Goal: Information Seeking & Learning: Learn about a topic

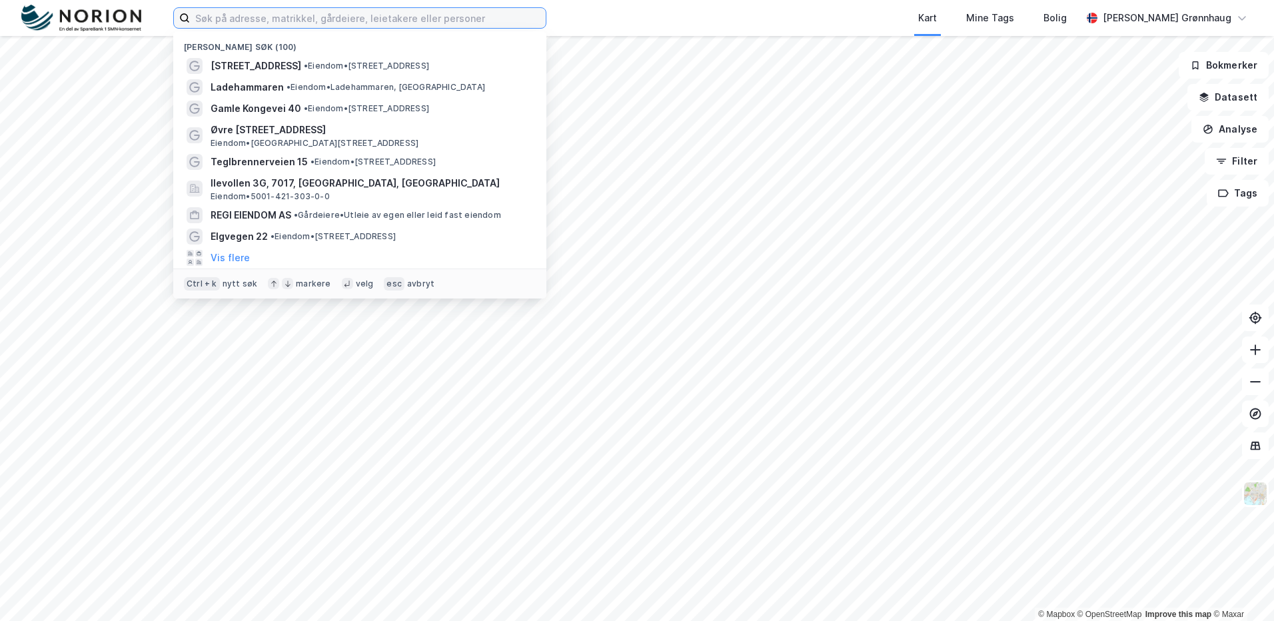
click at [411, 21] on input at bounding box center [368, 18] width 356 height 20
paste input "Pws Jakobstien AS"
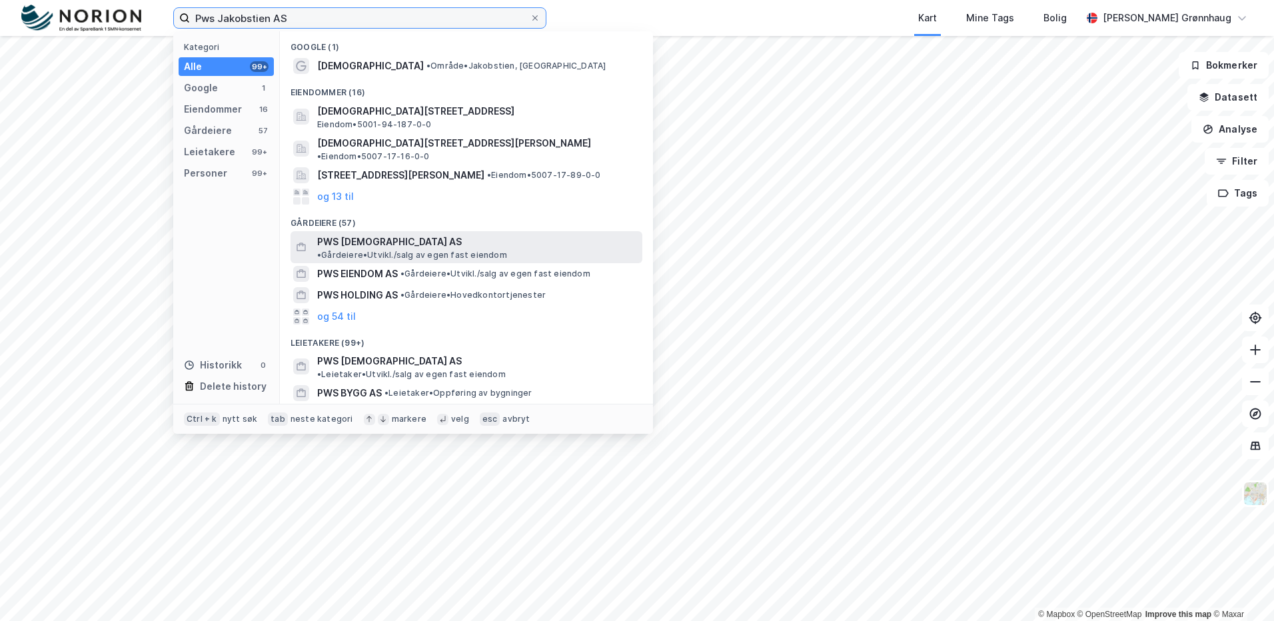
type input "Pws Jakobstien AS"
click at [408, 237] on span "PWS [DEMOGRAPHIC_DATA] AS" at bounding box center [389, 242] width 145 height 16
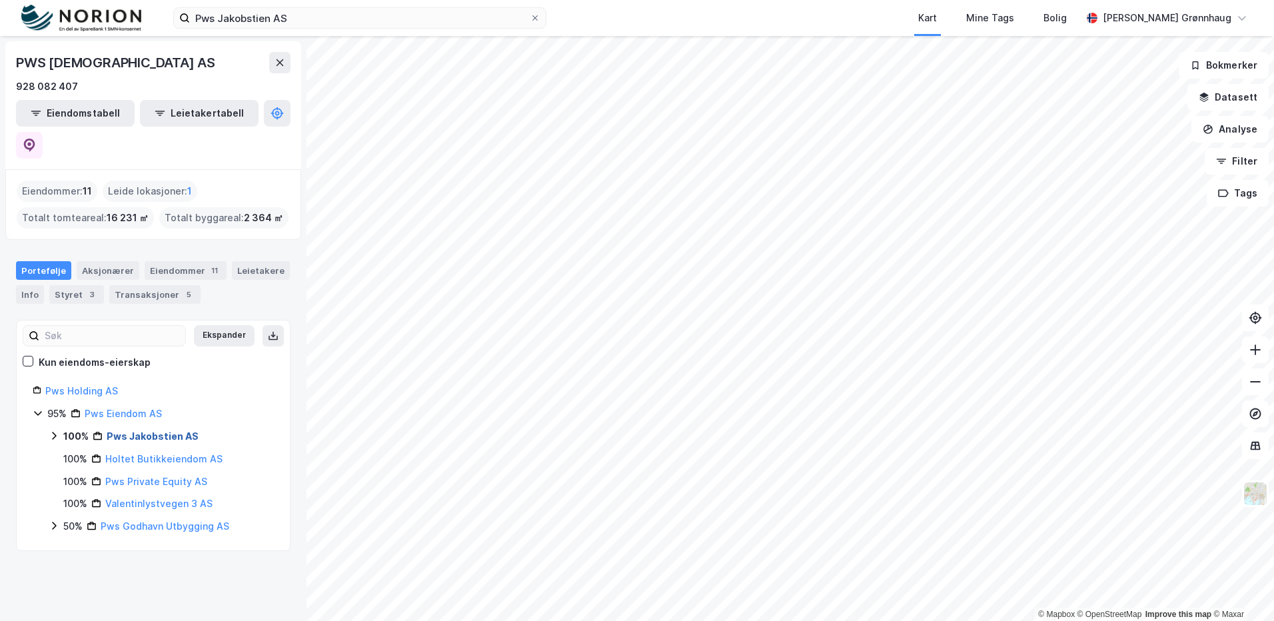
click at [151, 430] on link "Pws Jakobstien AS" at bounding box center [153, 435] width 92 height 11
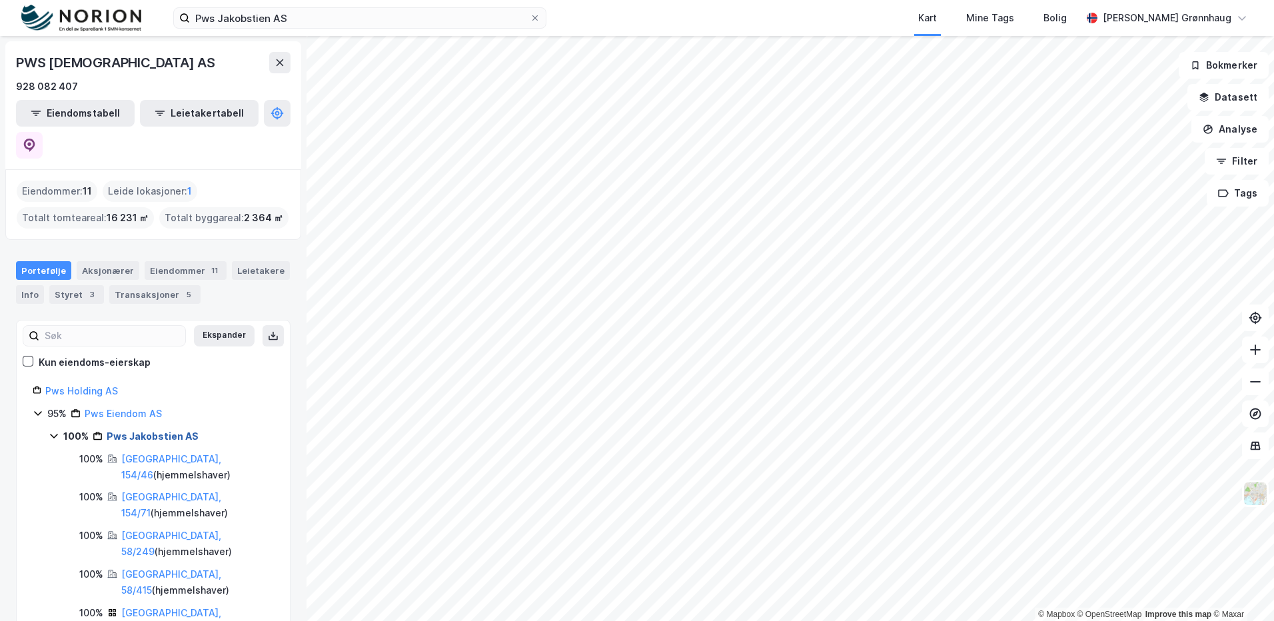
click at [152, 430] on link "Pws Jakobstien AS" at bounding box center [153, 435] width 92 height 11
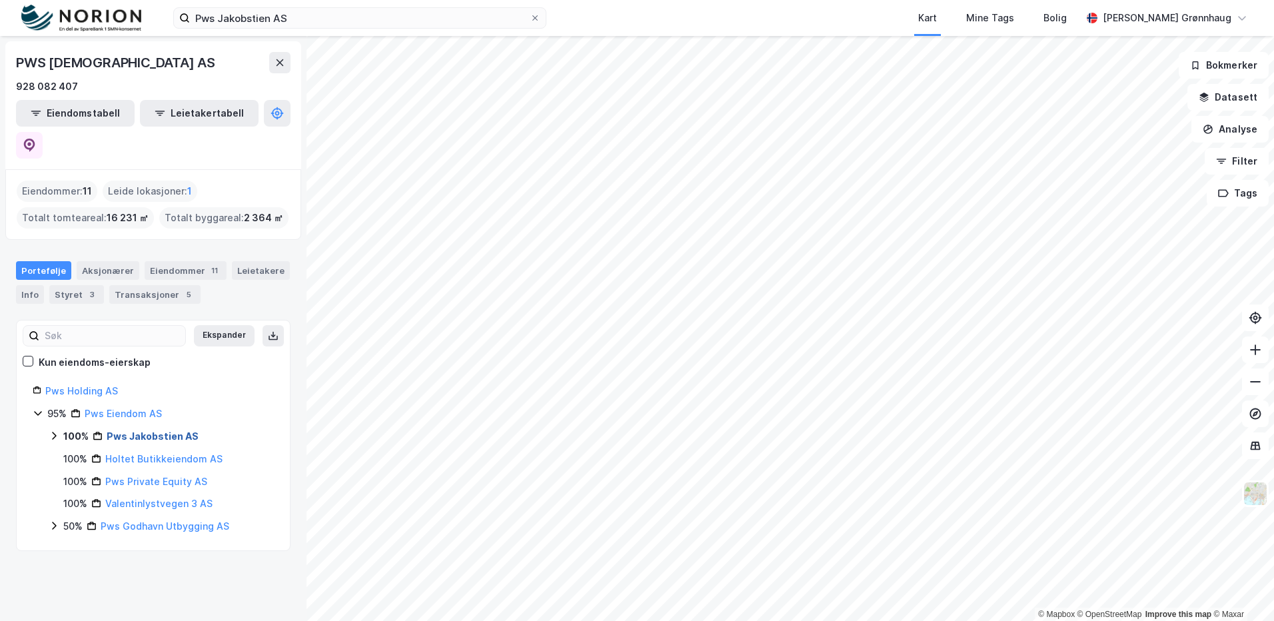
click at [157, 430] on link "Pws Jakobstien AS" at bounding box center [153, 435] width 92 height 11
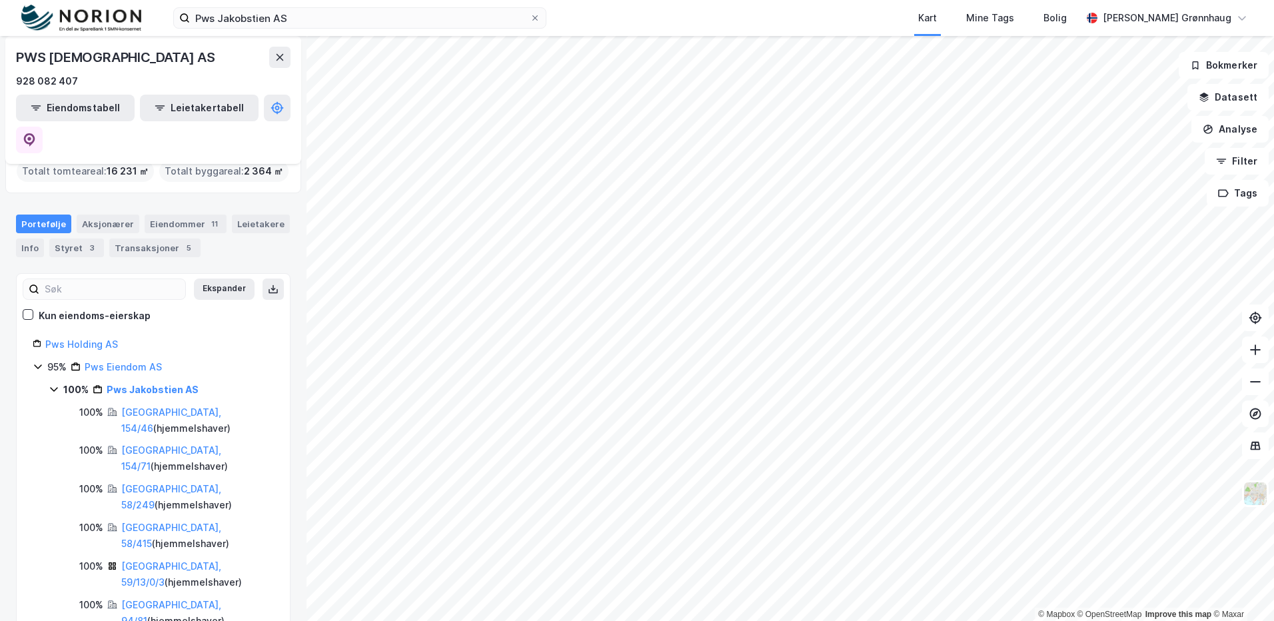
scroll to position [67, 0]
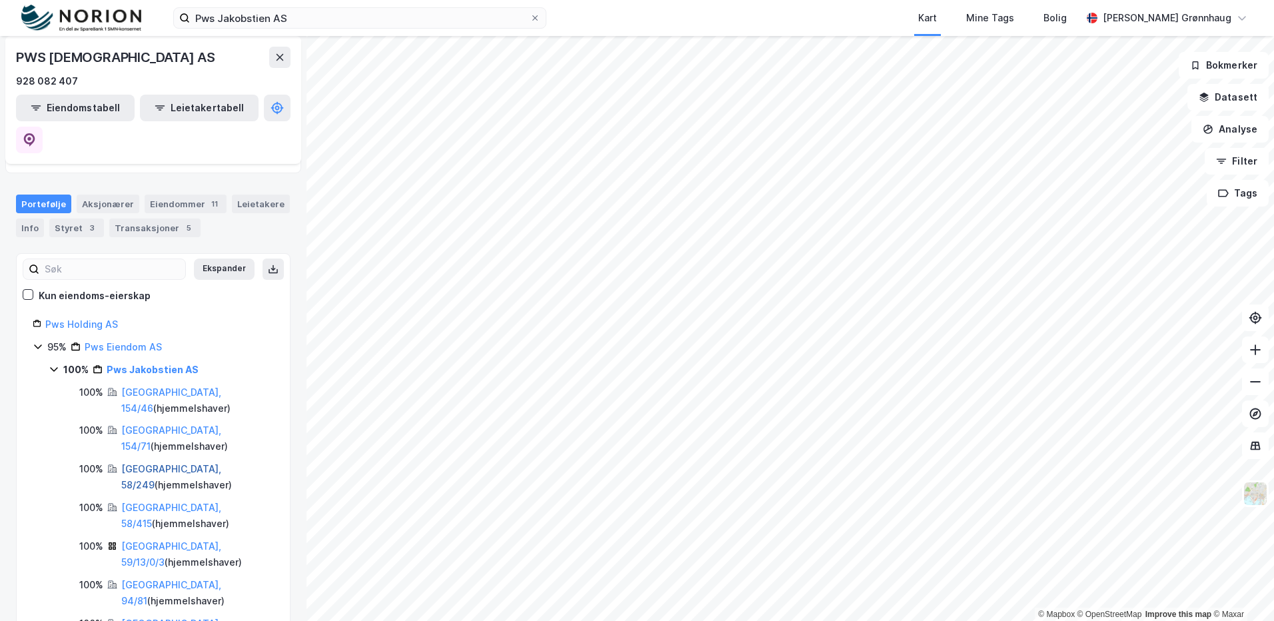
click at [153, 463] on link "[GEOGRAPHIC_DATA], 58/249" at bounding box center [171, 476] width 100 height 27
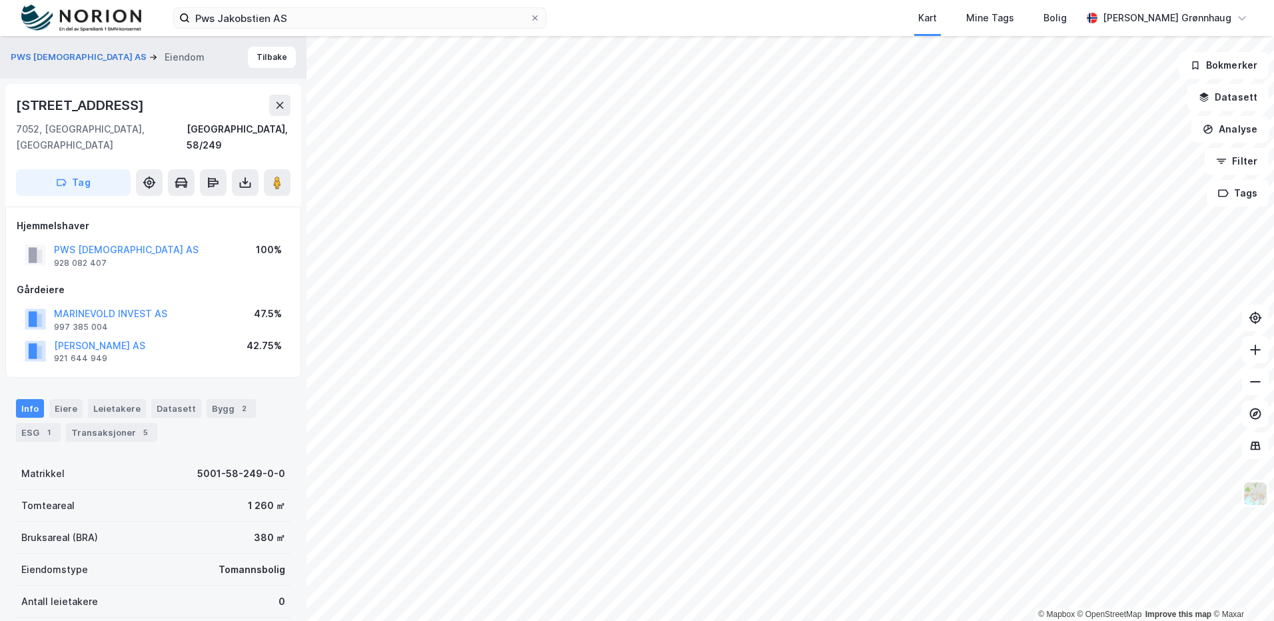
click at [347, 32] on div "Pws Jakobstien AS Kart Mine Tags [PERSON_NAME] [PERSON_NAME] Grønnhaug" at bounding box center [637, 18] width 1274 height 36
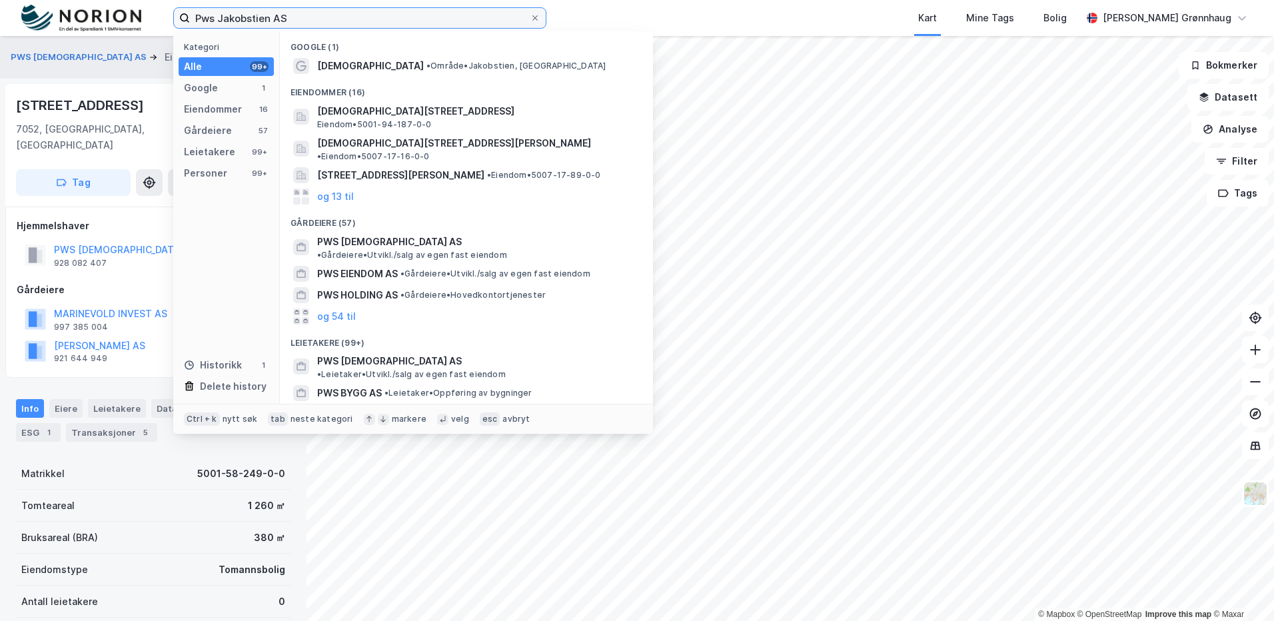
click at [343, 22] on input "Pws Jakobstien AS" at bounding box center [360, 18] width 340 height 20
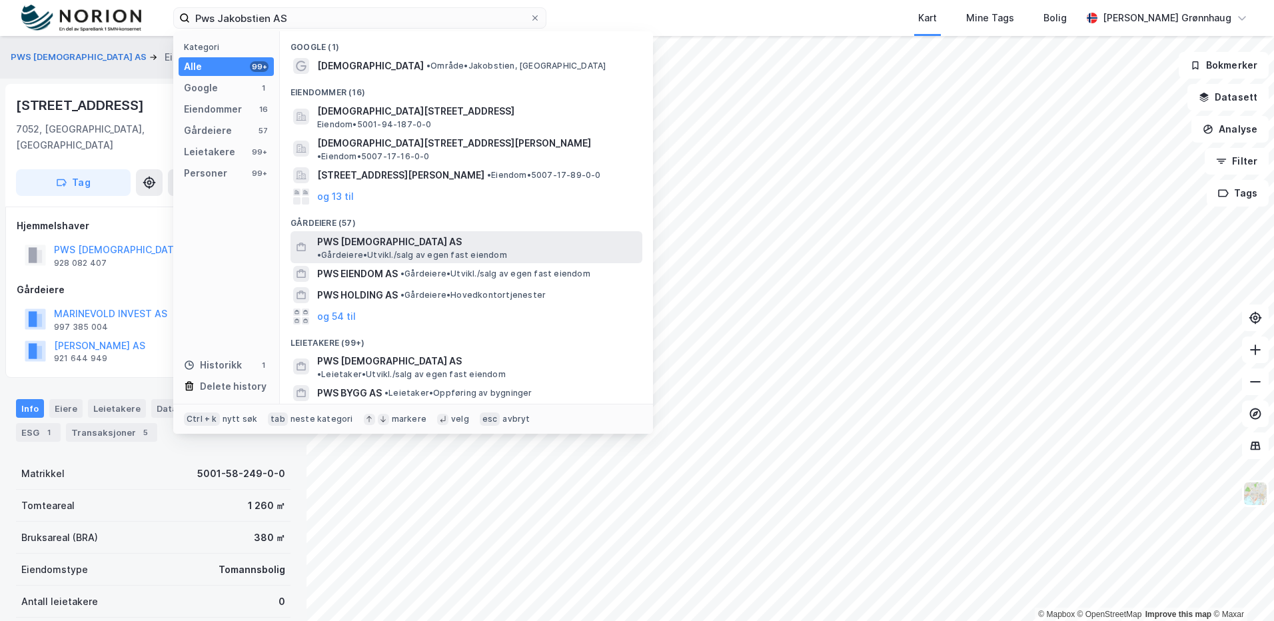
click at [463, 250] on span "• Gårdeiere • [GEOGRAPHIC_DATA]/salg av egen fast eiendom" at bounding box center [412, 255] width 190 height 11
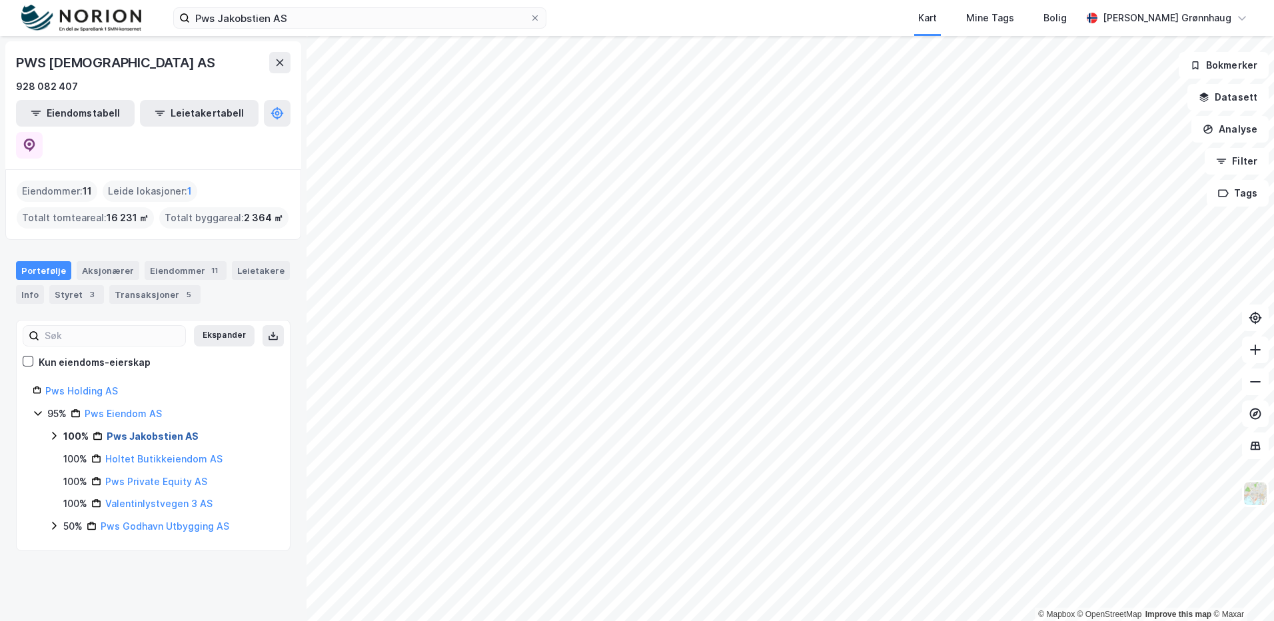
click at [163, 430] on link "Pws Jakobstien AS" at bounding box center [153, 435] width 92 height 11
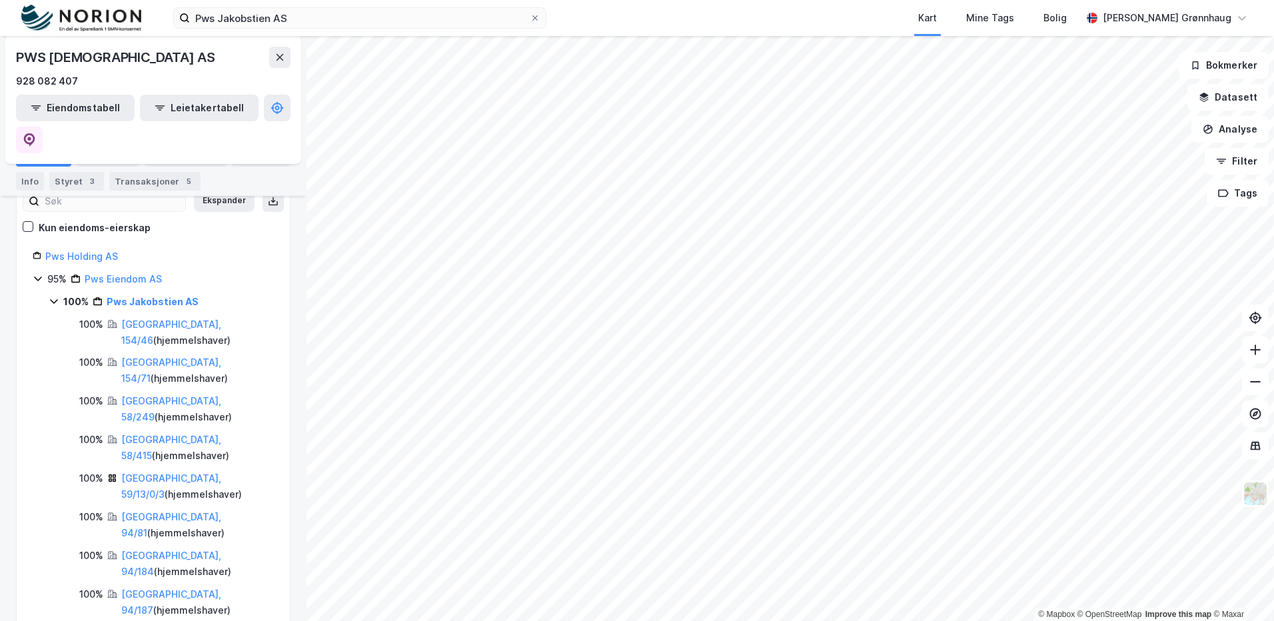
scroll to position [133, 0]
click at [141, 320] on link "[GEOGRAPHIC_DATA], 154/46" at bounding box center [171, 333] width 100 height 27
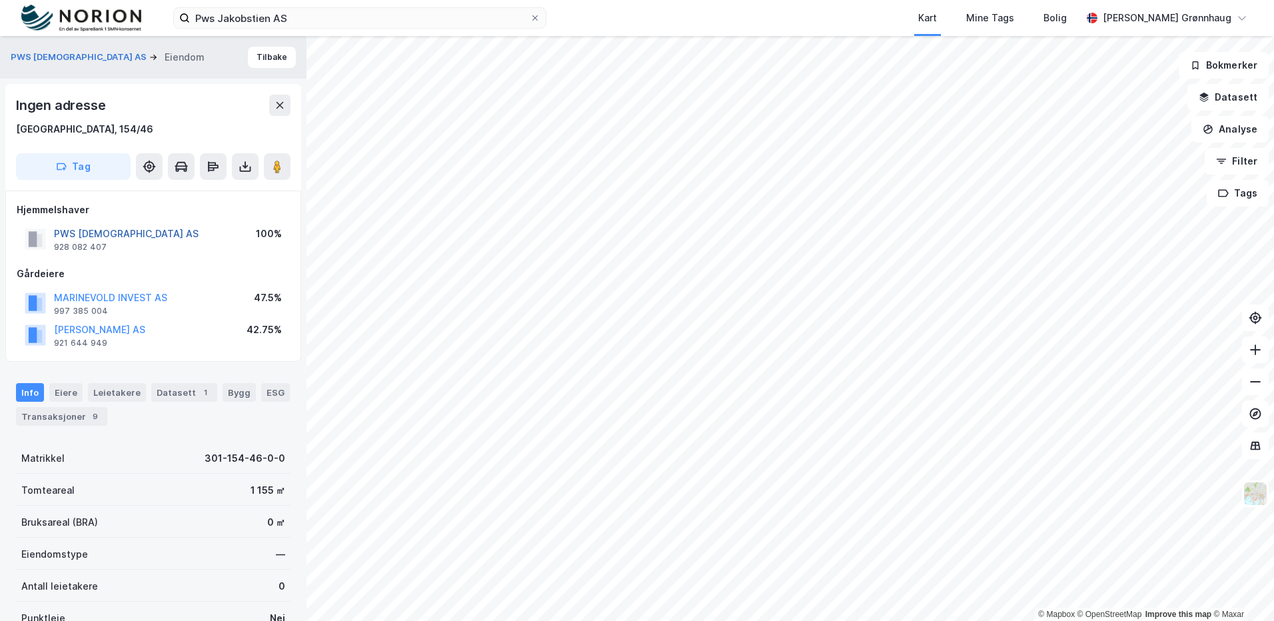
click at [0, 0] on button "PWS [DEMOGRAPHIC_DATA] AS" at bounding box center [0, 0] width 0 height 0
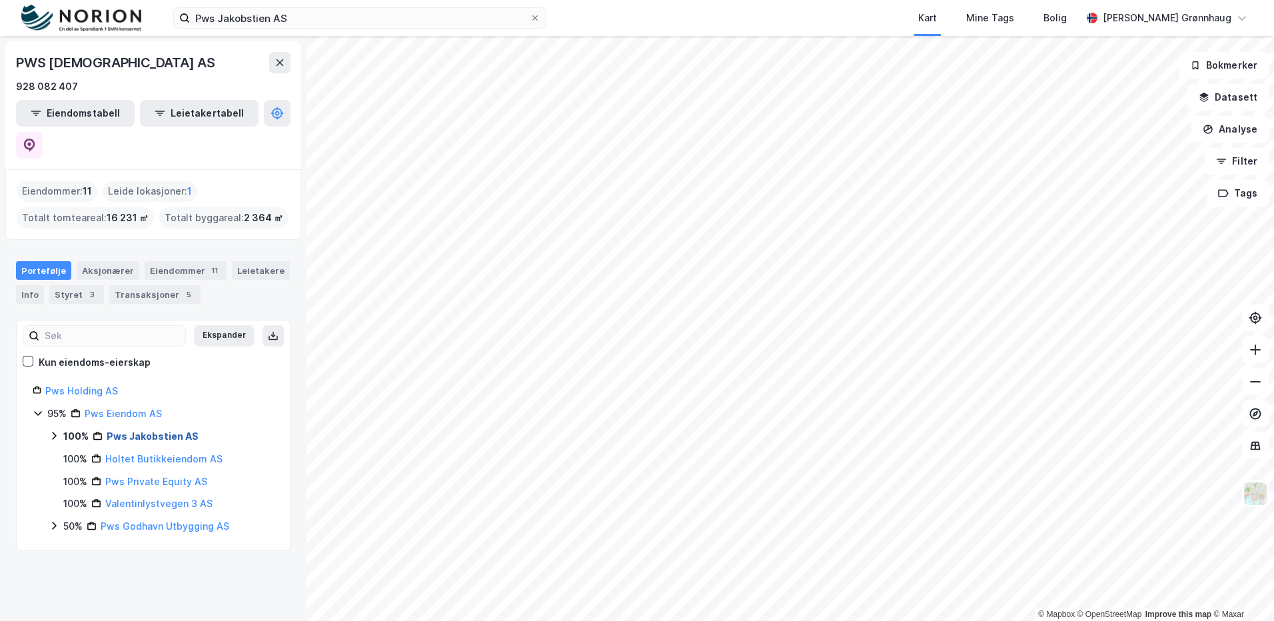
click at [138, 430] on link "Pws Jakobstien AS" at bounding box center [153, 435] width 92 height 11
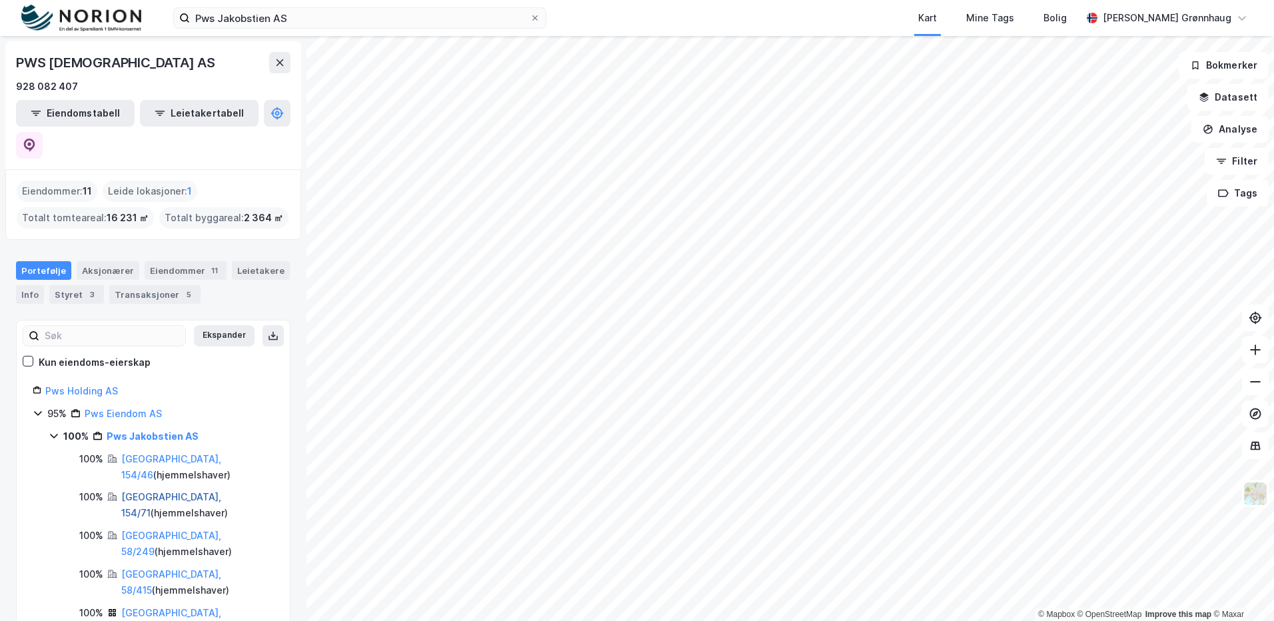
click at [141, 491] on link "[GEOGRAPHIC_DATA], 154/71" at bounding box center [171, 504] width 100 height 27
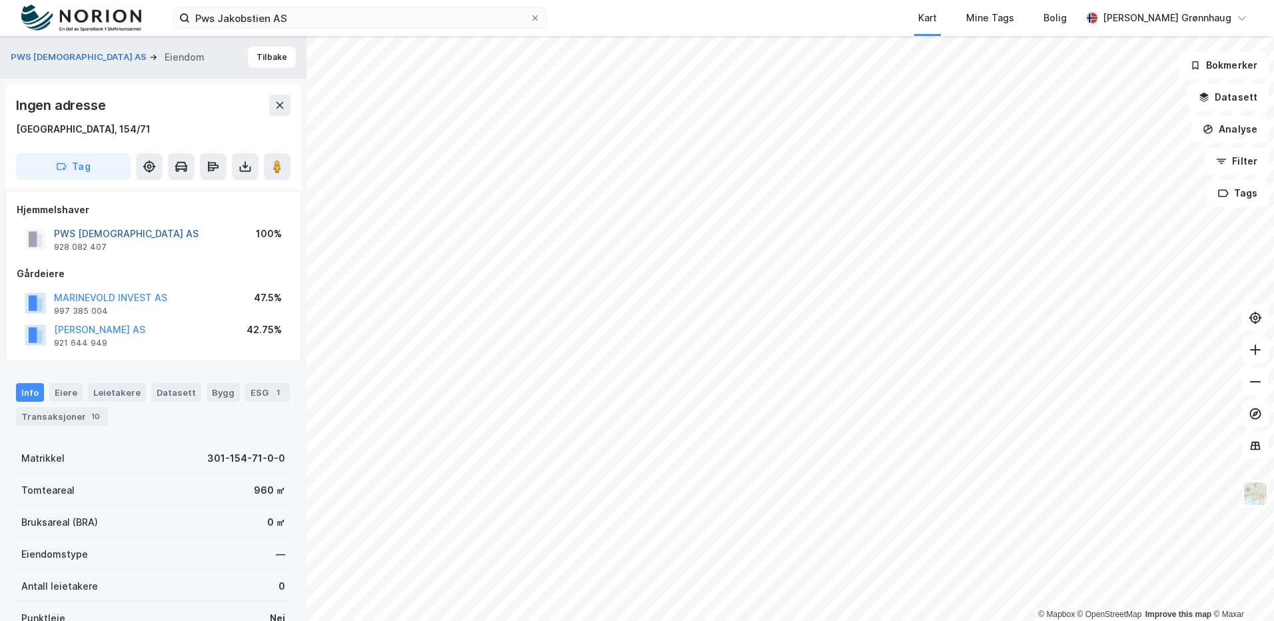
click at [0, 0] on button "PWS [DEMOGRAPHIC_DATA] AS" at bounding box center [0, 0] width 0 height 0
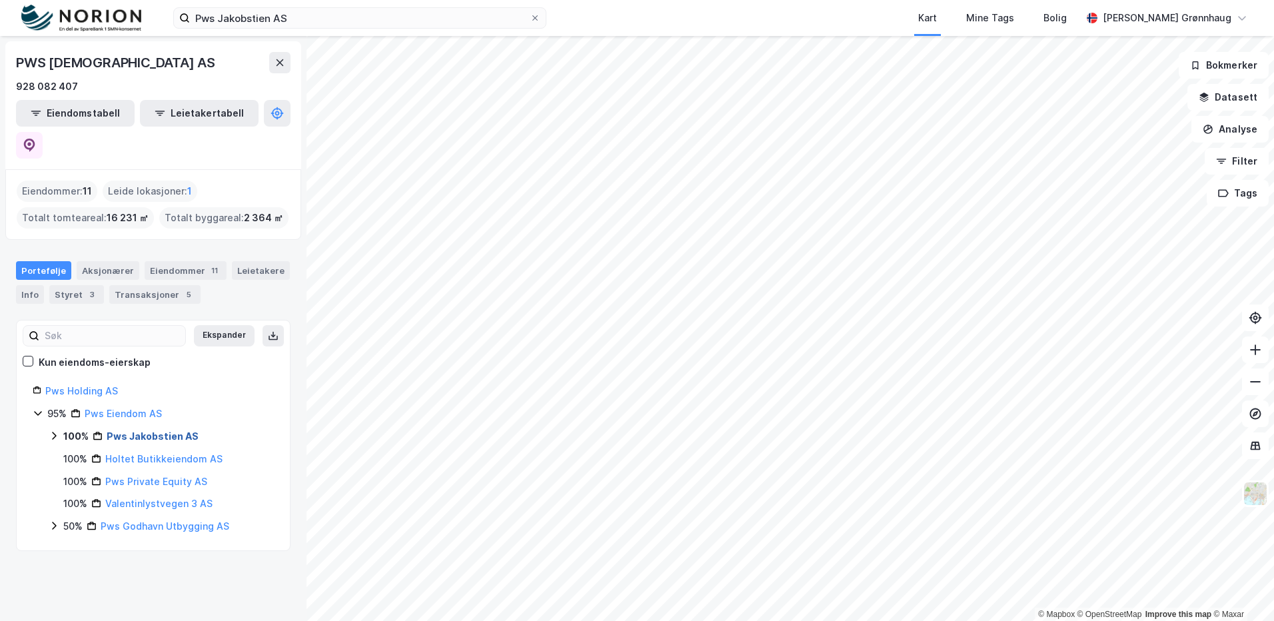
click at [134, 430] on link "Pws Jakobstien AS" at bounding box center [153, 435] width 92 height 11
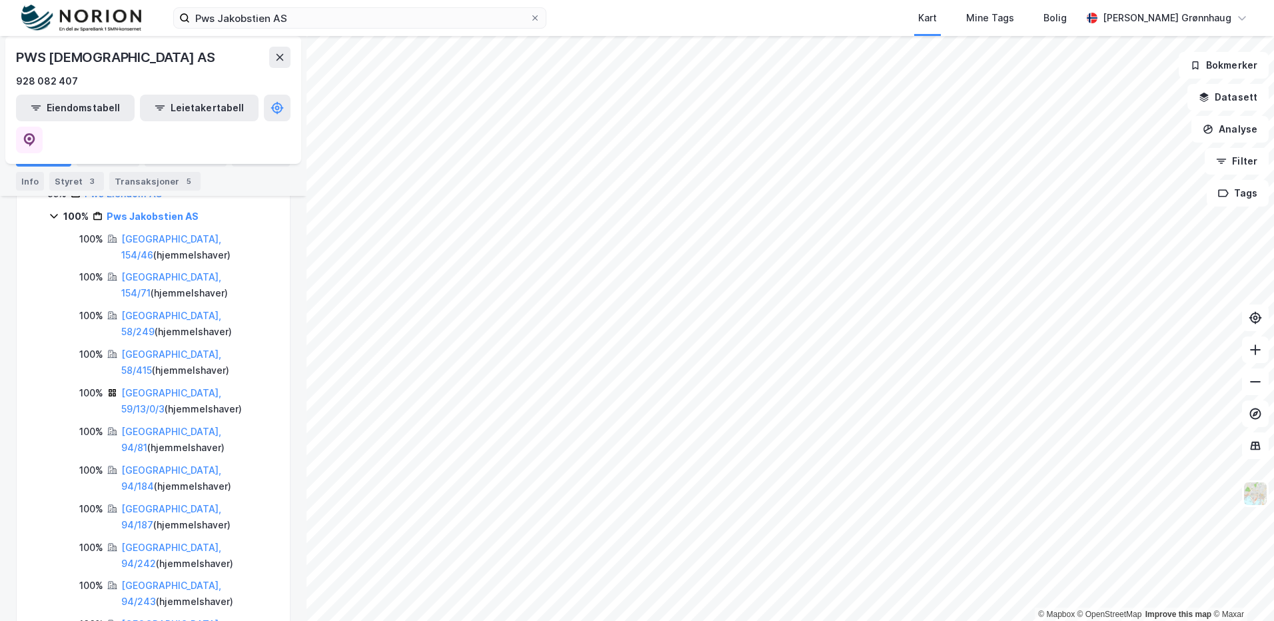
scroll to position [200, 0]
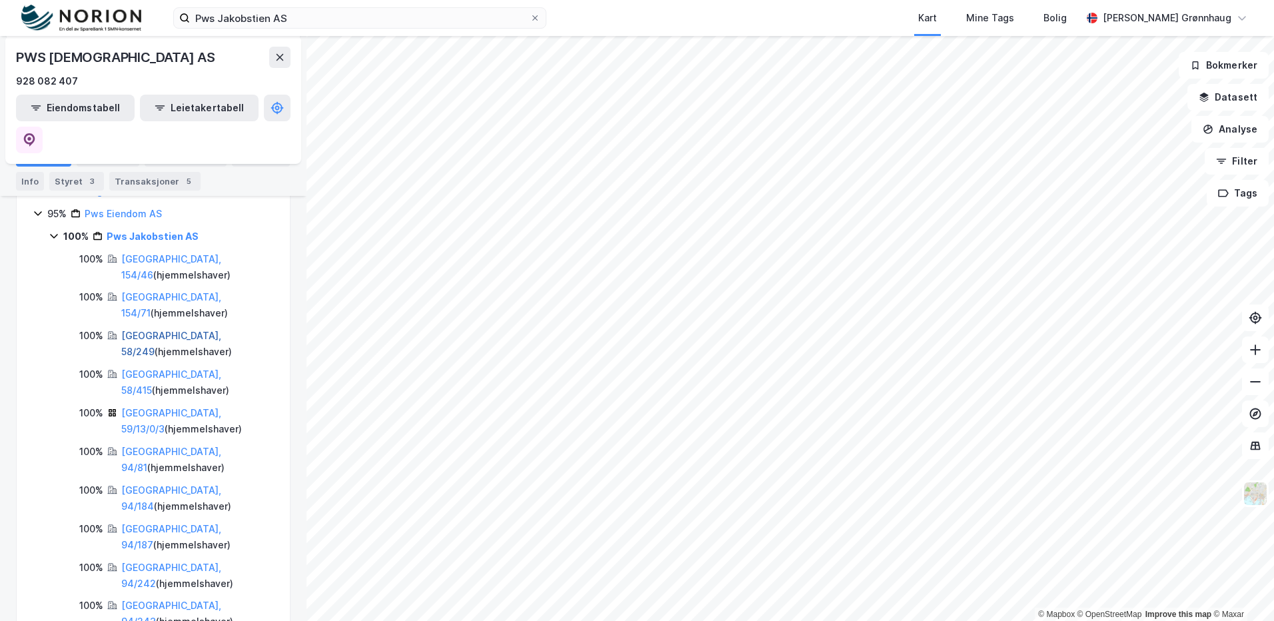
click at [201, 330] on link "[GEOGRAPHIC_DATA], 58/249" at bounding box center [171, 343] width 100 height 27
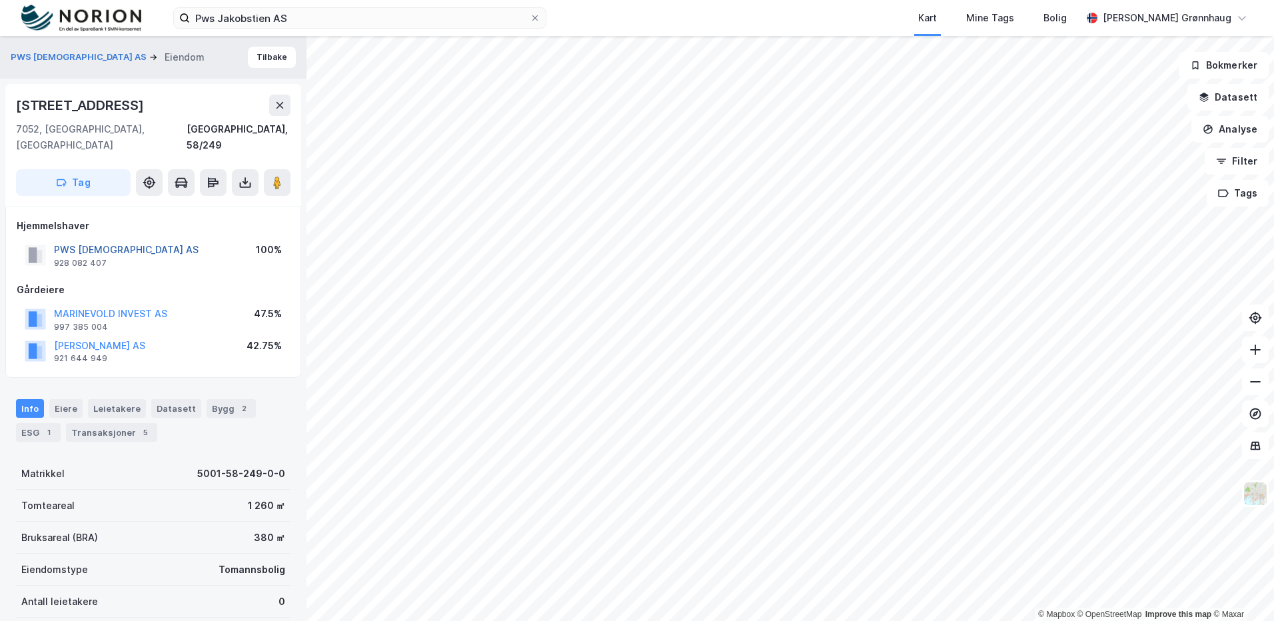
click at [0, 0] on button "PWS [DEMOGRAPHIC_DATA] AS" at bounding box center [0, 0] width 0 height 0
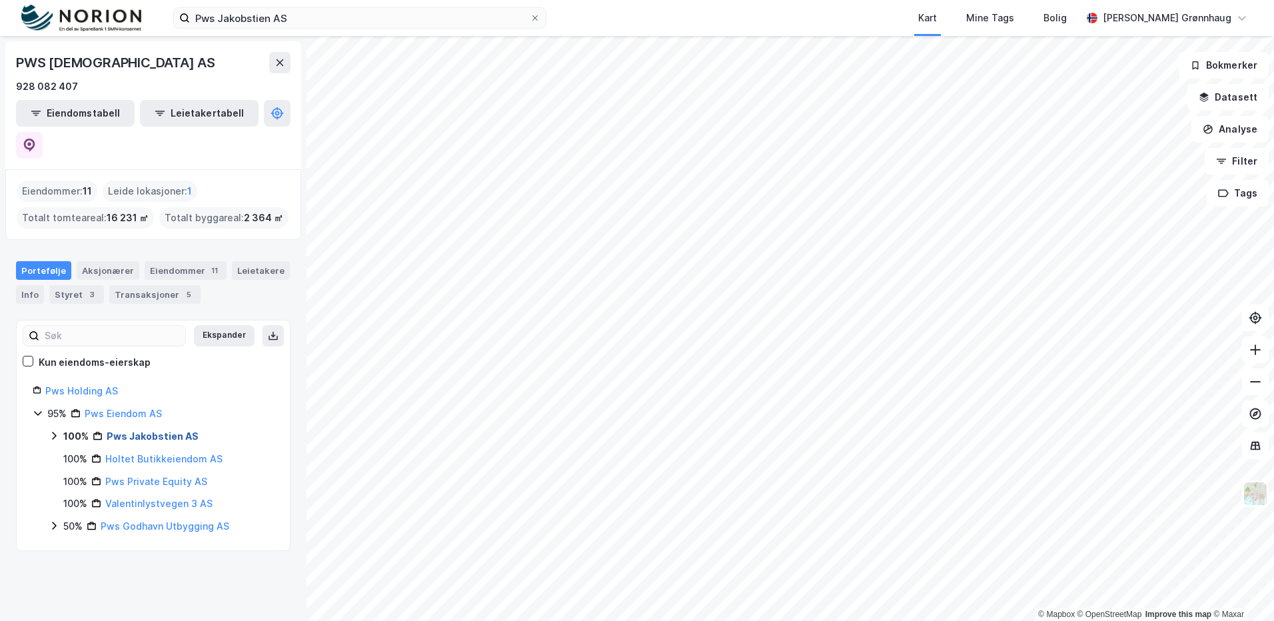
click at [136, 430] on link "Pws Jakobstien AS" at bounding box center [153, 435] width 92 height 11
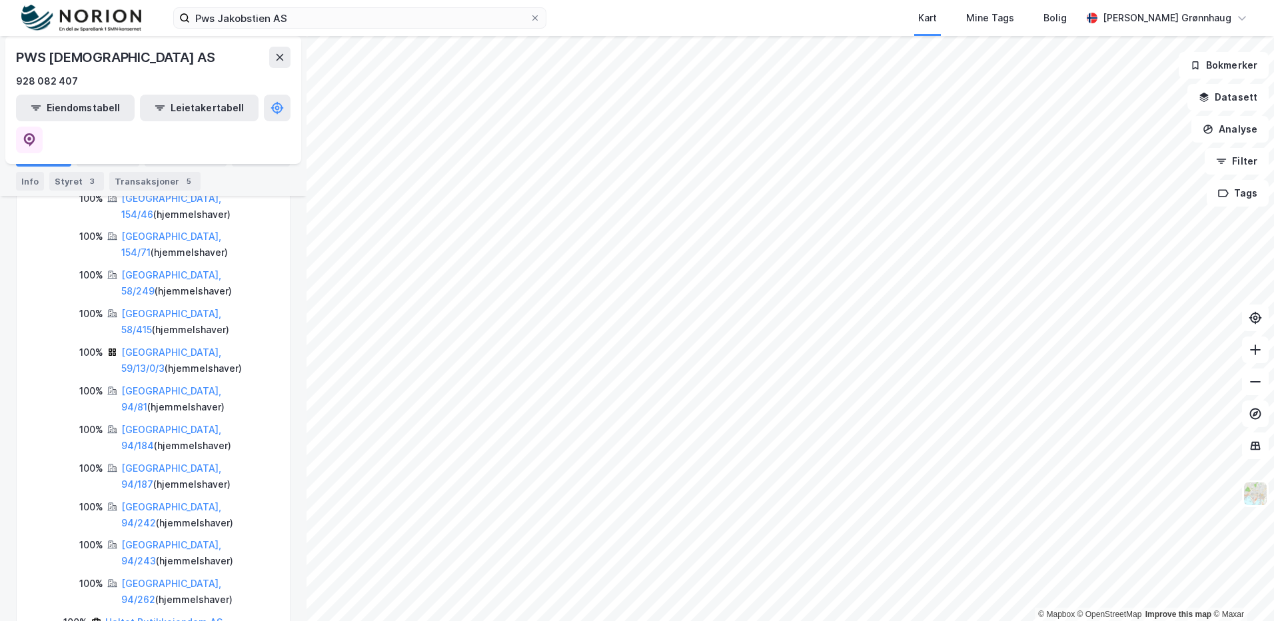
scroll to position [240, 0]
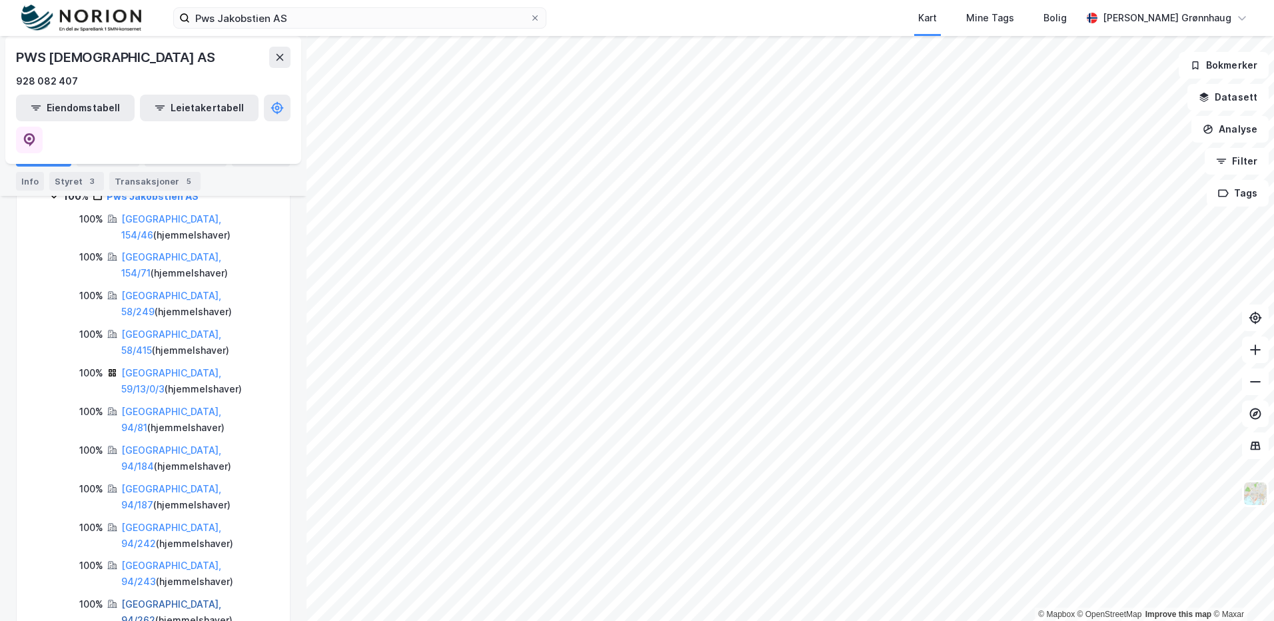
click at [179, 598] on link "[GEOGRAPHIC_DATA], 94/262" at bounding box center [171, 611] width 100 height 27
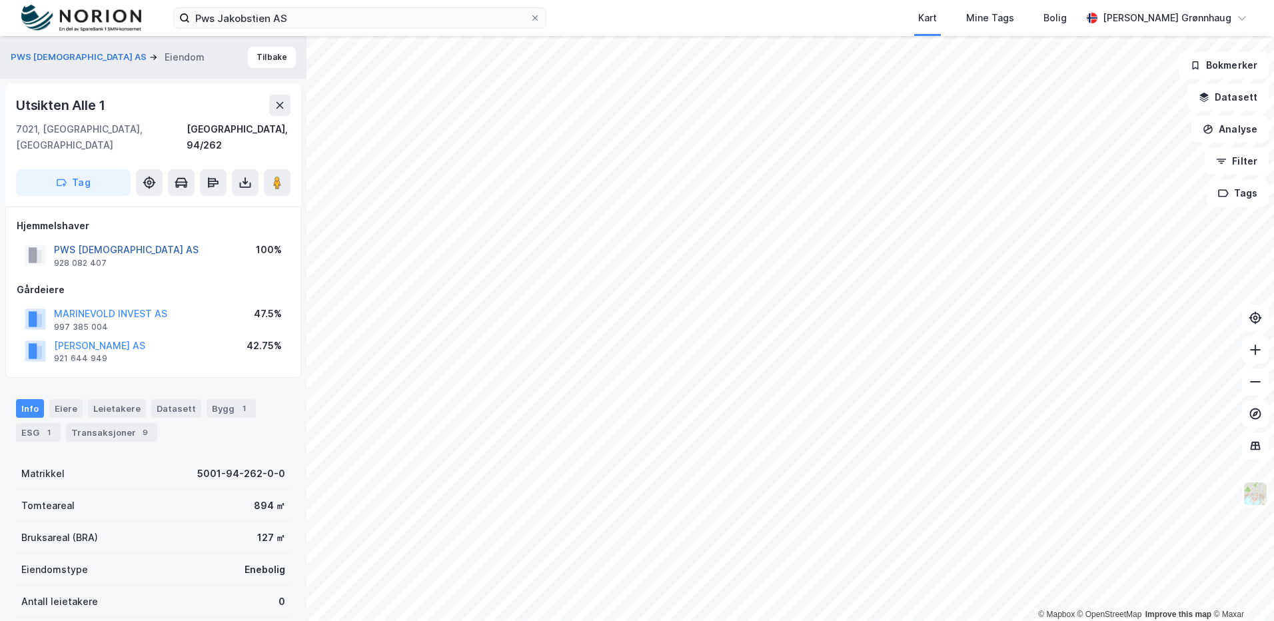
click at [0, 0] on button "PWS [DEMOGRAPHIC_DATA] AS" at bounding box center [0, 0] width 0 height 0
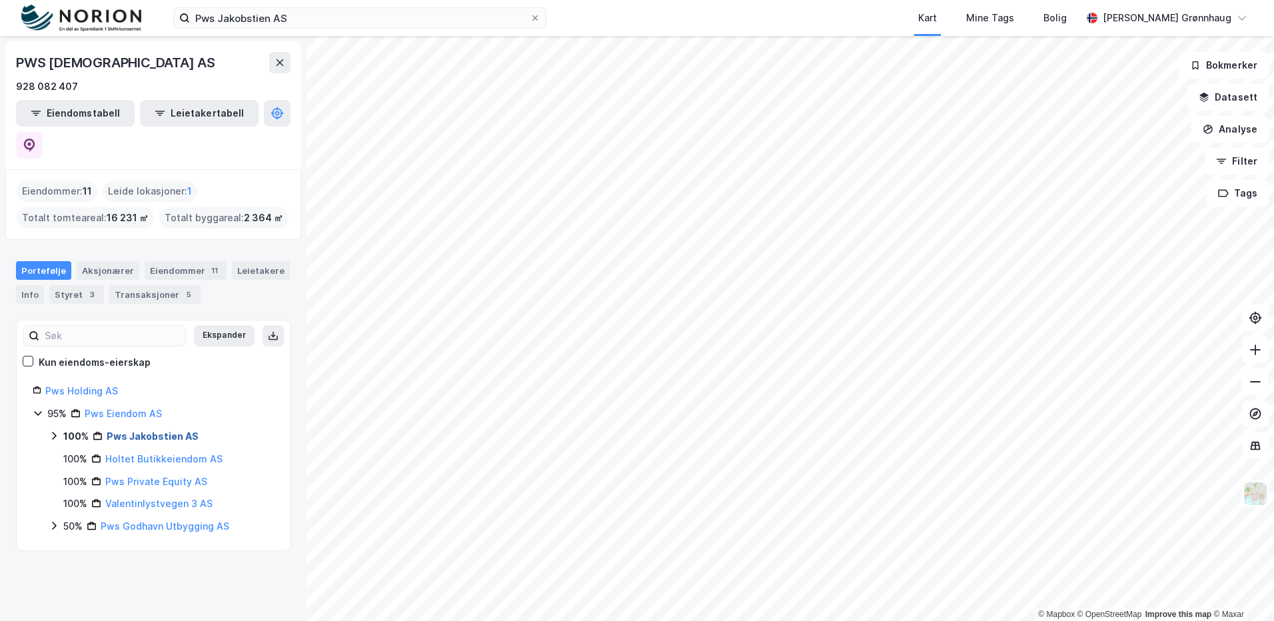
click at [150, 430] on link "Pws Jakobstien AS" at bounding box center [153, 435] width 92 height 11
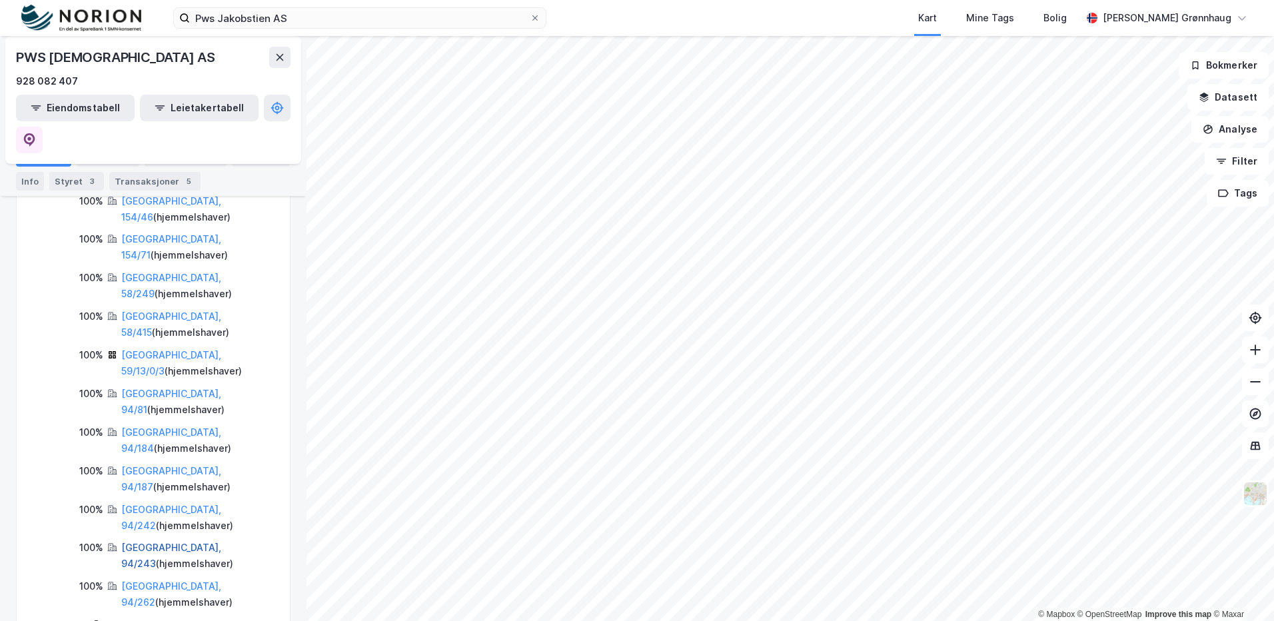
scroll to position [306, 0]
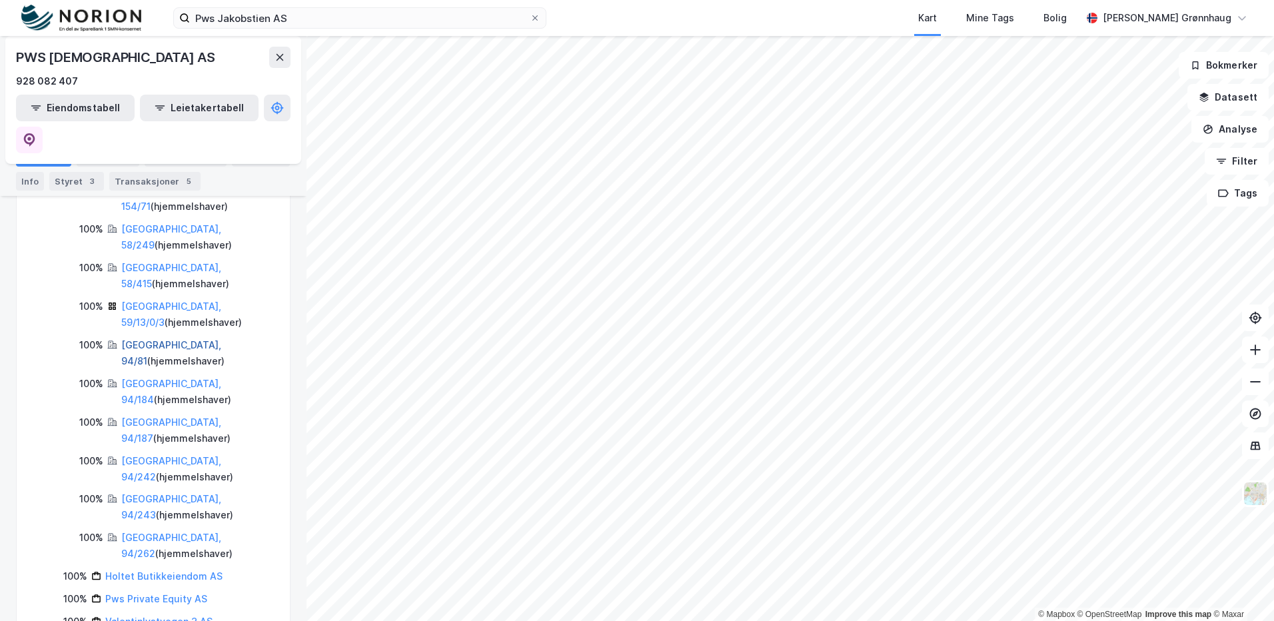
click at [182, 339] on link "[GEOGRAPHIC_DATA], 94/81" at bounding box center [171, 352] width 100 height 27
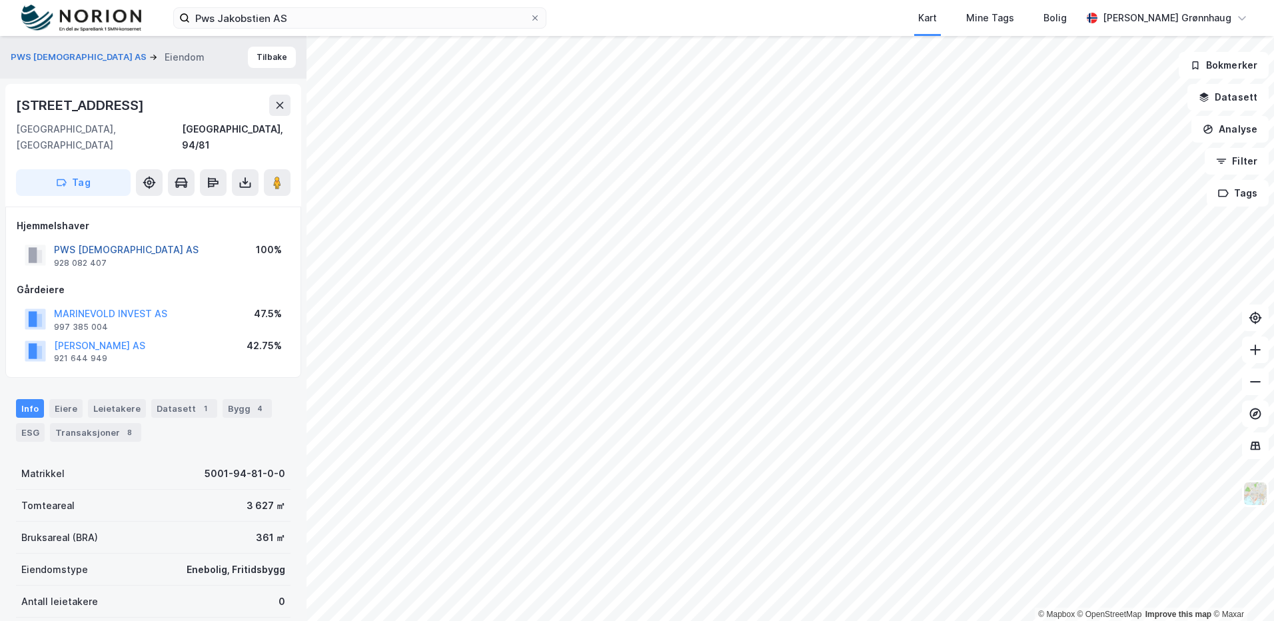
click at [0, 0] on button "PWS [DEMOGRAPHIC_DATA] AS" at bounding box center [0, 0] width 0 height 0
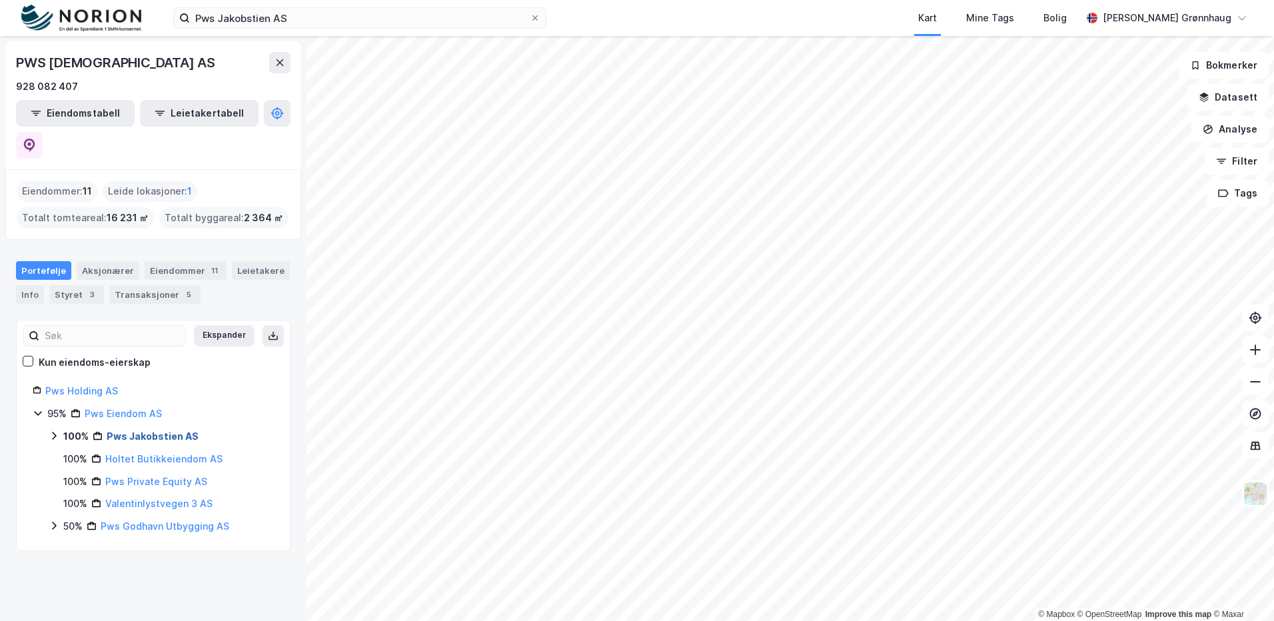
click at [125, 430] on link "Pws Jakobstien AS" at bounding box center [153, 435] width 92 height 11
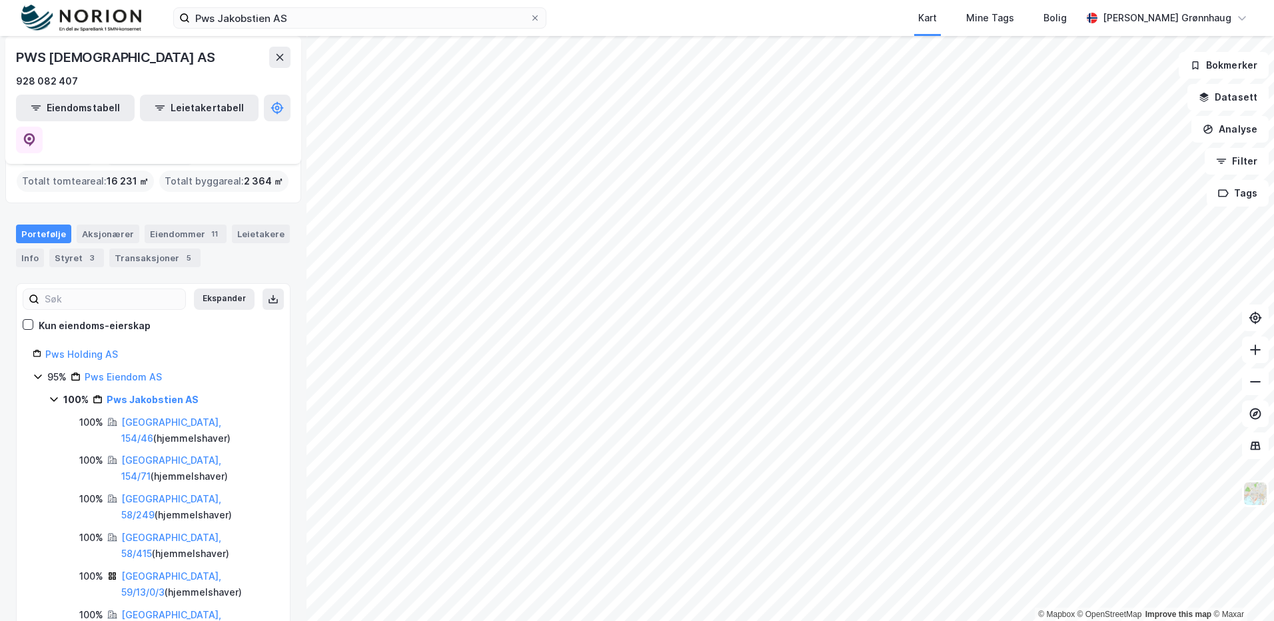
scroll to position [67, 0]
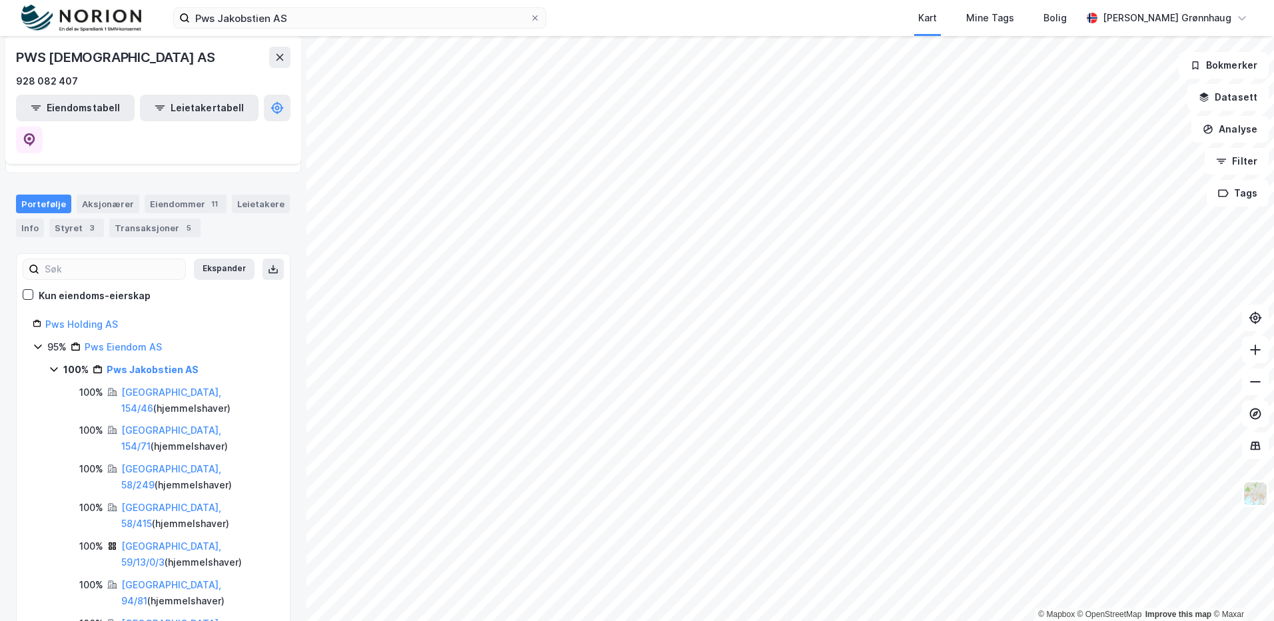
click at [195, 538] on div "[GEOGRAPHIC_DATA], 59/13/0/3 ( hjemmelshaver )" at bounding box center [197, 554] width 153 height 32
click at [196, 540] on link "[GEOGRAPHIC_DATA], 59/13/0/3" at bounding box center [171, 553] width 100 height 27
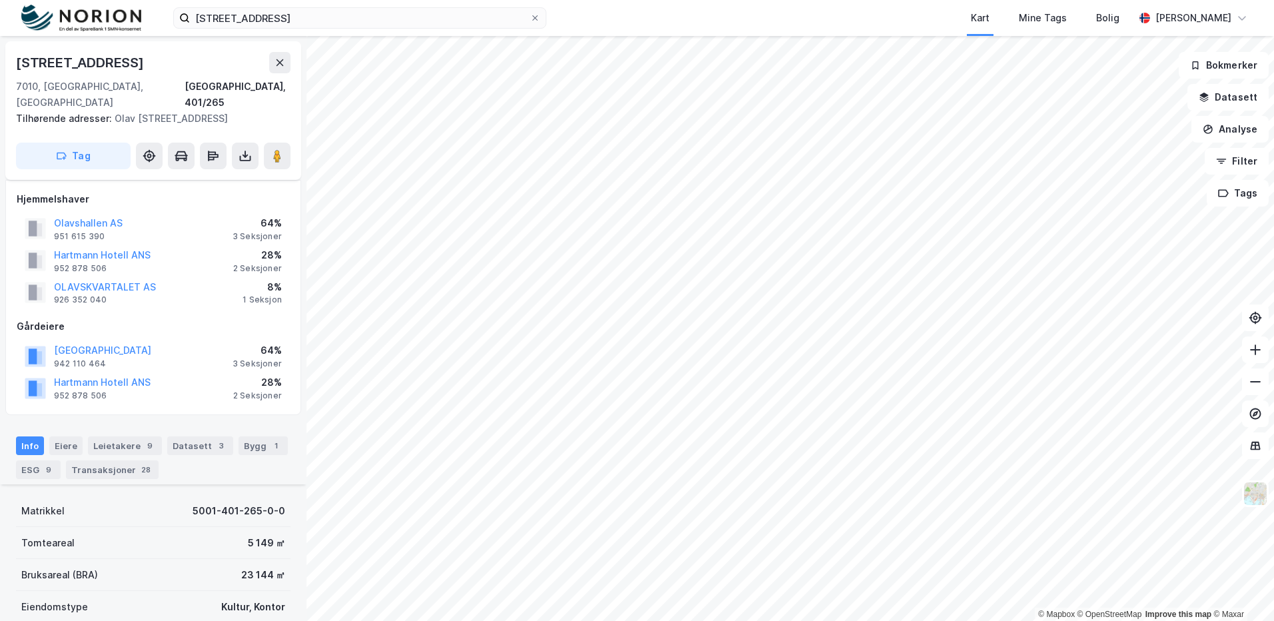
scroll to position [400, 0]
